Goal: Task Accomplishment & Management: Manage account settings

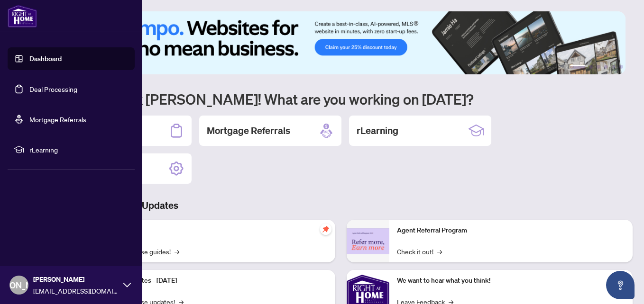
click at [29, 86] on link "Deal Processing" at bounding box center [53, 89] width 48 height 9
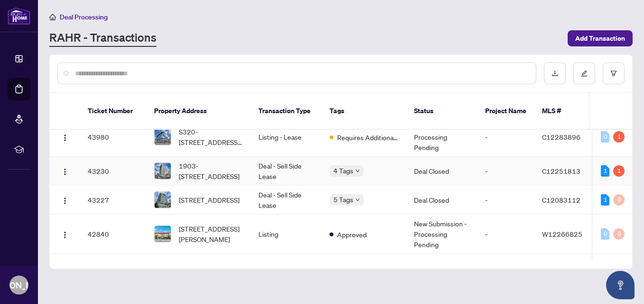
scroll to position [474, 0]
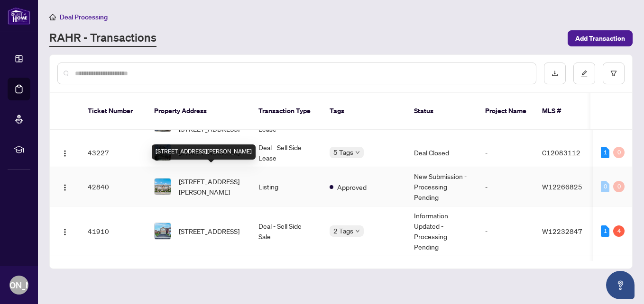
click at [223, 179] on span "[STREET_ADDRESS][PERSON_NAME]" at bounding box center [211, 186] width 64 height 21
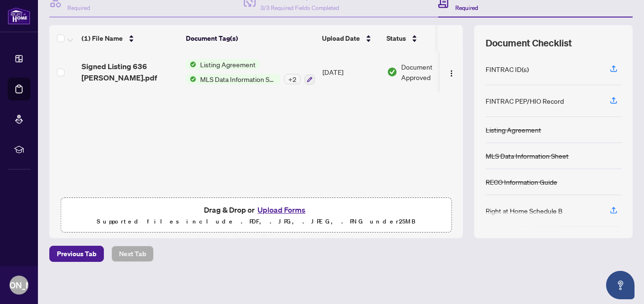
scroll to position [107, 0]
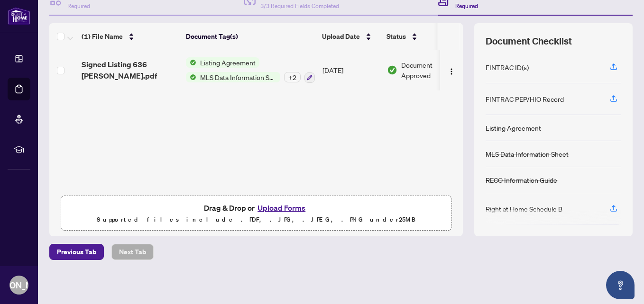
click at [266, 206] on button "Upload Forms" at bounding box center [282, 208] width 54 height 12
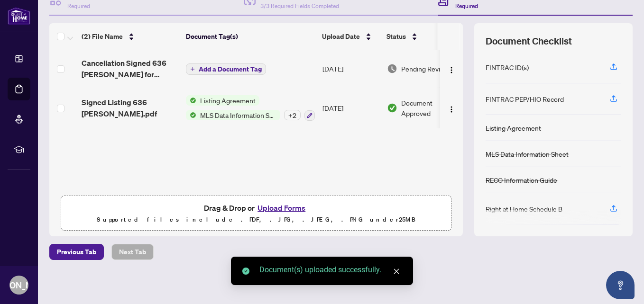
scroll to position [0, 0]
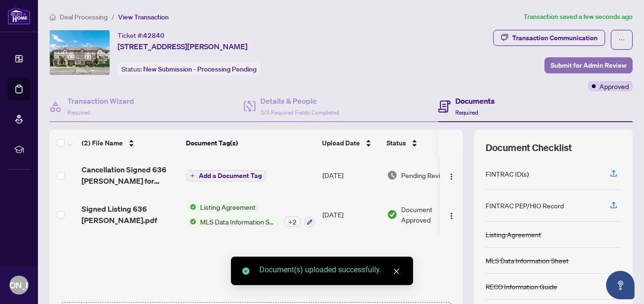
click at [551, 63] on span "Submit for Admin Review" at bounding box center [588, 65] width 76 height 15
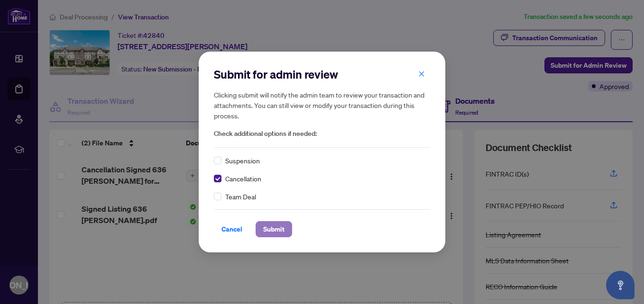
click at [267, 232] on span "Submit" at bounding box center [273, 229] width 21 height 15
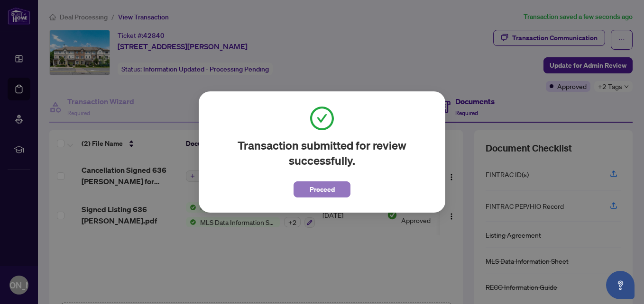
click at [312, 188] on span "Proceed" at bounding box center [322, 189] width 25 height 15
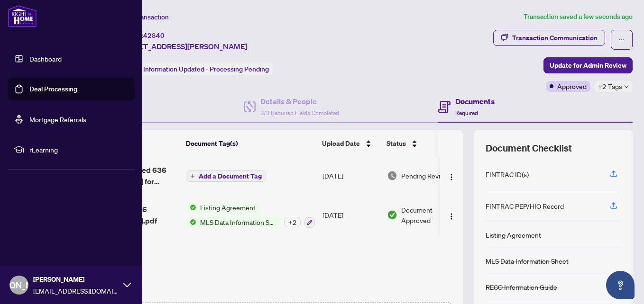
drag, startPoint x: 31, startPoint y: 91, endPoint x: 38, endPoint y: 90, distance: 7.3
click at [31, 91] on link "Deal Processing" at bounding box center [53, 89] width 48 height 9
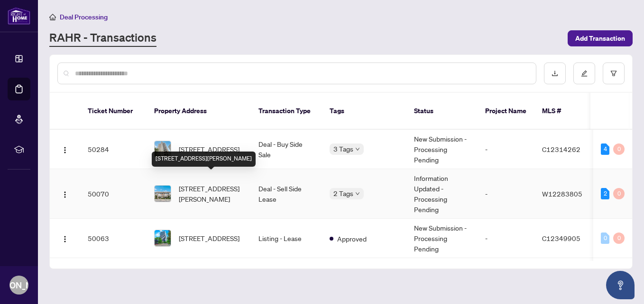
click at [215, 183] on span "[STREET_ADDRESS][PERSON_NAME]" at bounding box center [211, 193] width 64 height 21
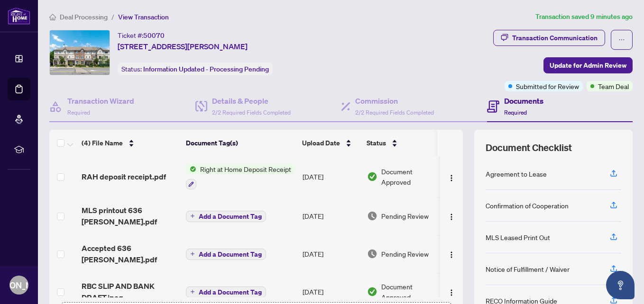
scroll to position [47, 0]
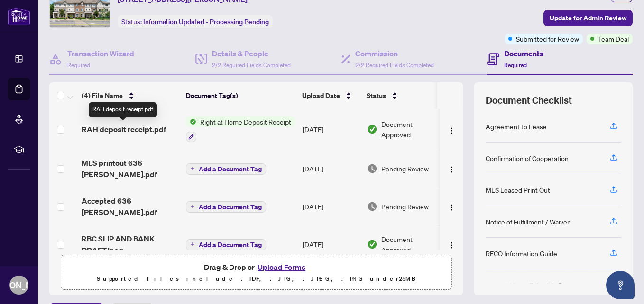
click at [138, 129] on span "RAH deposit receipt.pdf" at bounding box center [124, 129] width 84 height 11
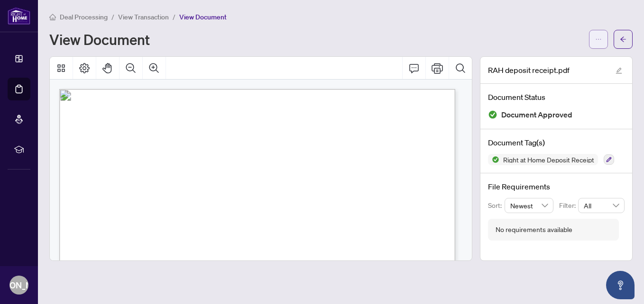
click at [596, 38] on icon "ellipsis" at bounding box center [598, 39] width 7 height 7
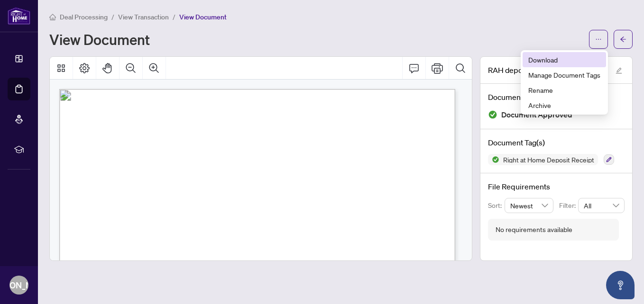
click at [560, 61] on span "Download" at bounding box center [564, 60] width 72 height 10
